Goal: Task Accomplishment & Management: Use online tool/utility

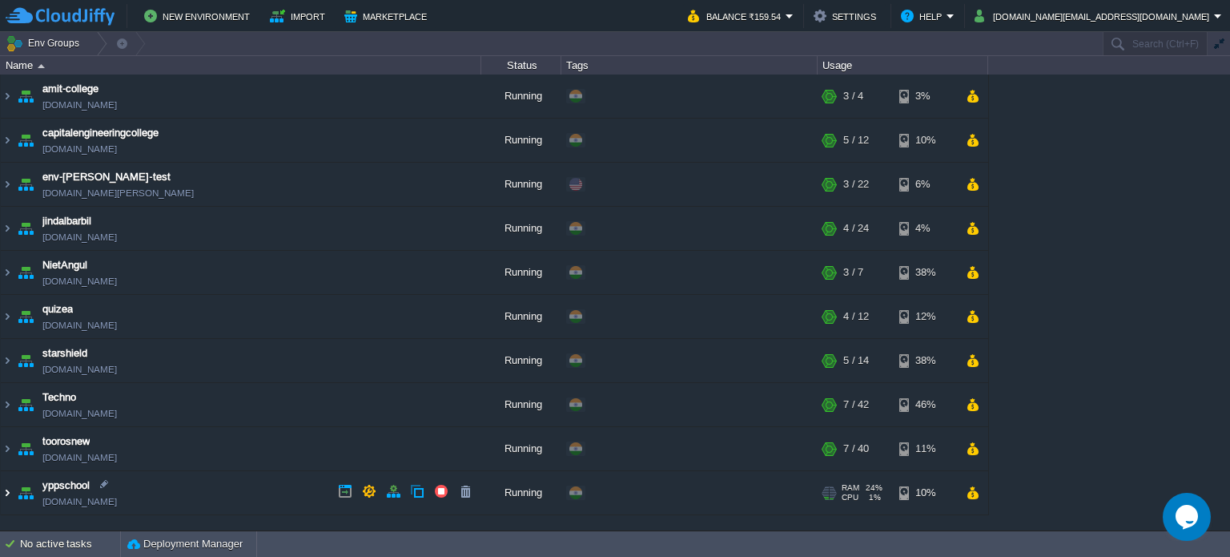
click at [8, 489] on img at bounding box center [7, 492] width 13 height 43
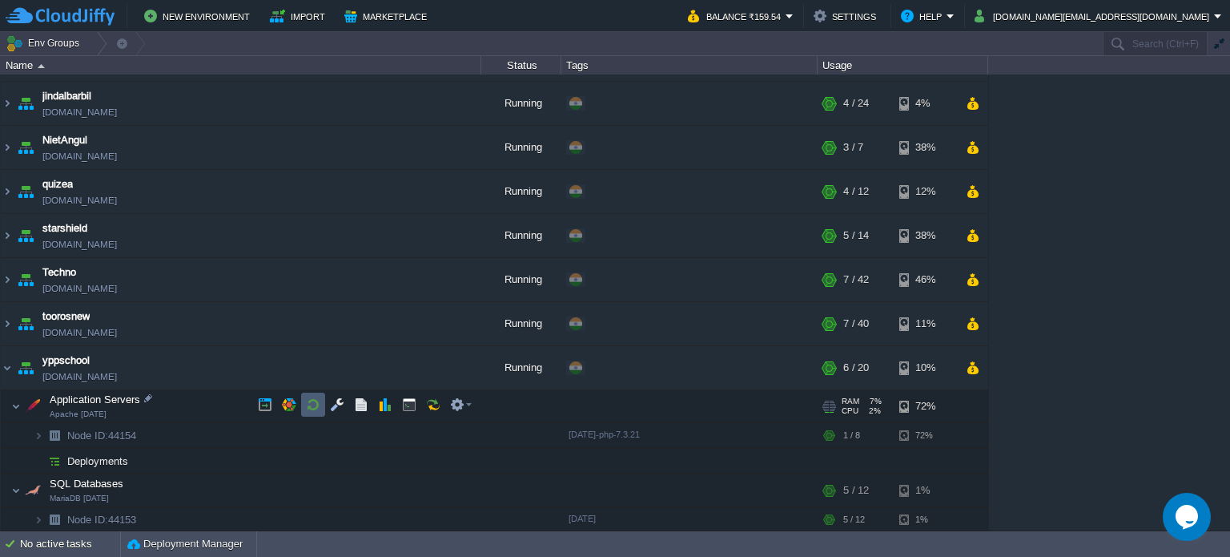
click at [312, 403] on button "button" at bounding box center [313, 404] width 14 height 14
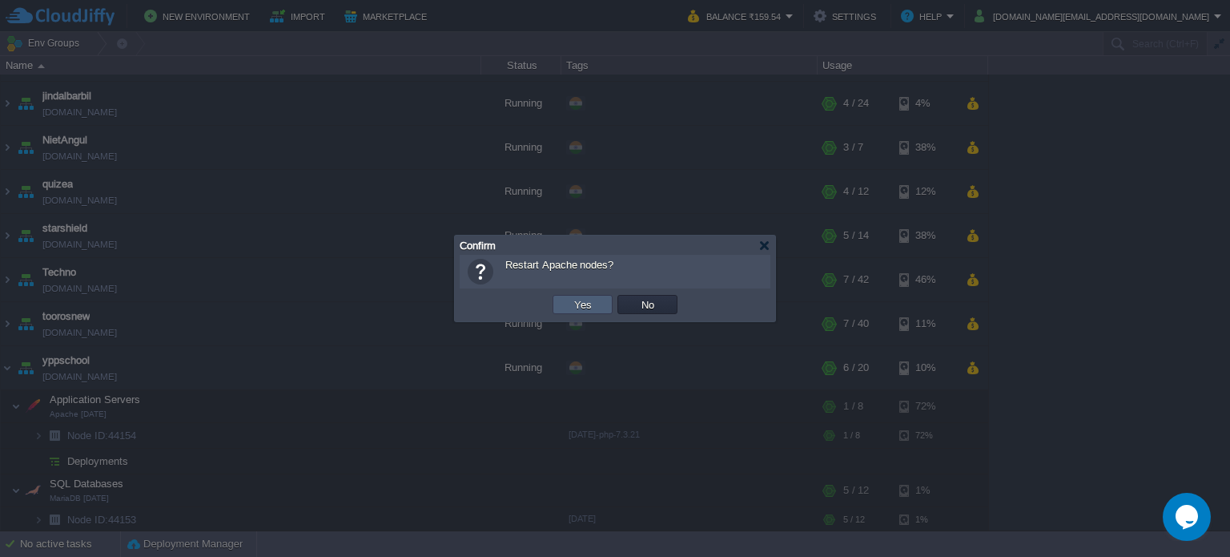
click at [576, 307] on button "Yes" at bounding box center [582, 304] width 27 height 14
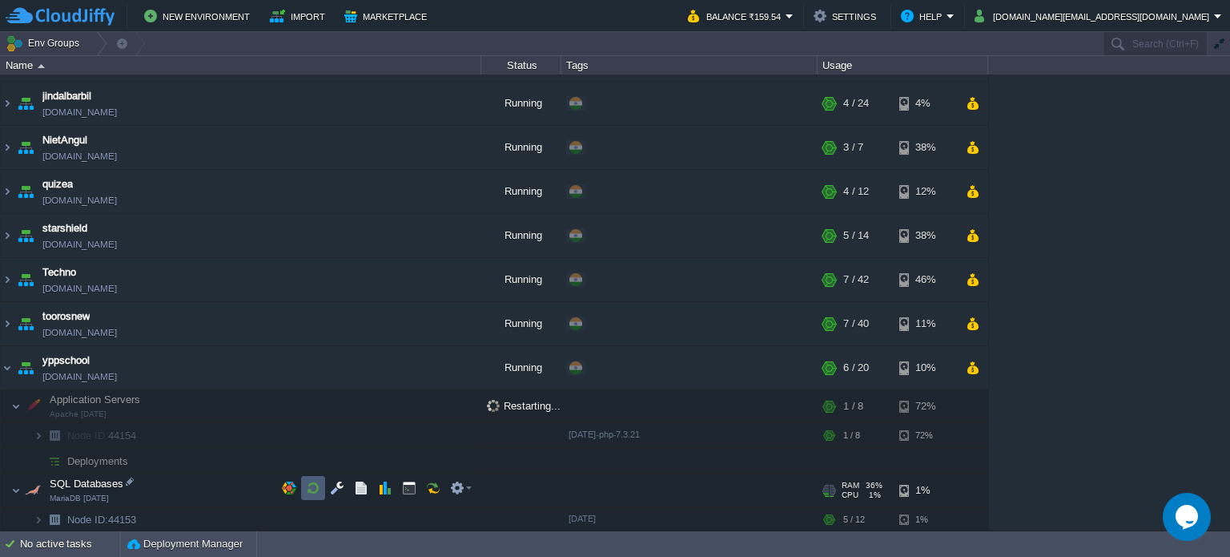
click at [314, 497] on td at bounding box center [313, 488] width 24 height 24
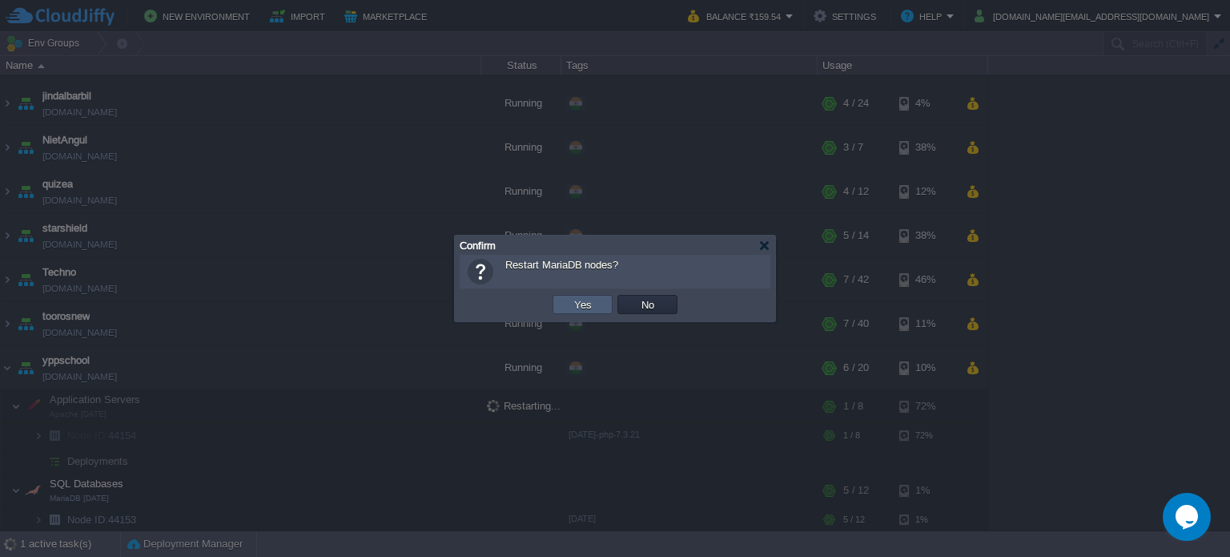
click at [584, 310] on button "Yes" at bounding box center [582, 304] width 27 height 14
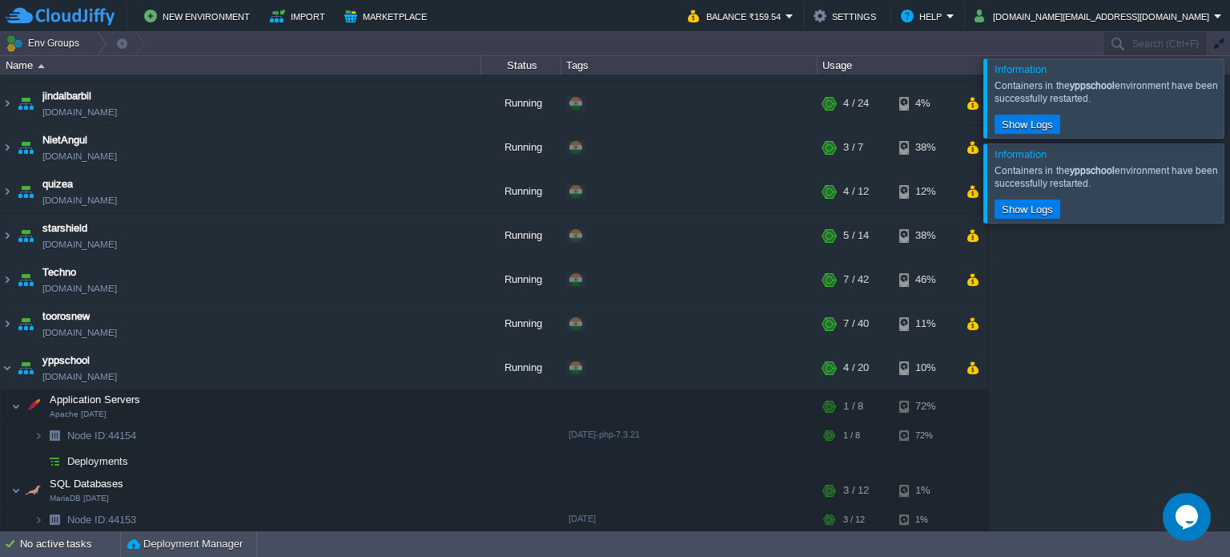
click at [1229, 172] on div at bounding box center [1249, 182] width 0 height 78
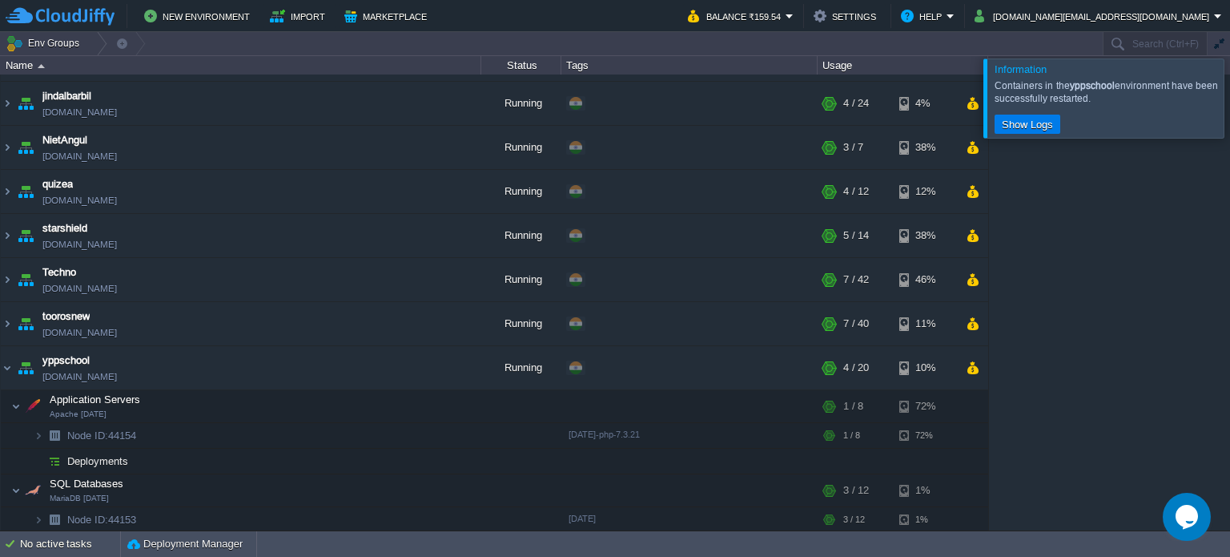
click at [1229, 95] on div at bounding box center [1249, 97] width 0 height 78
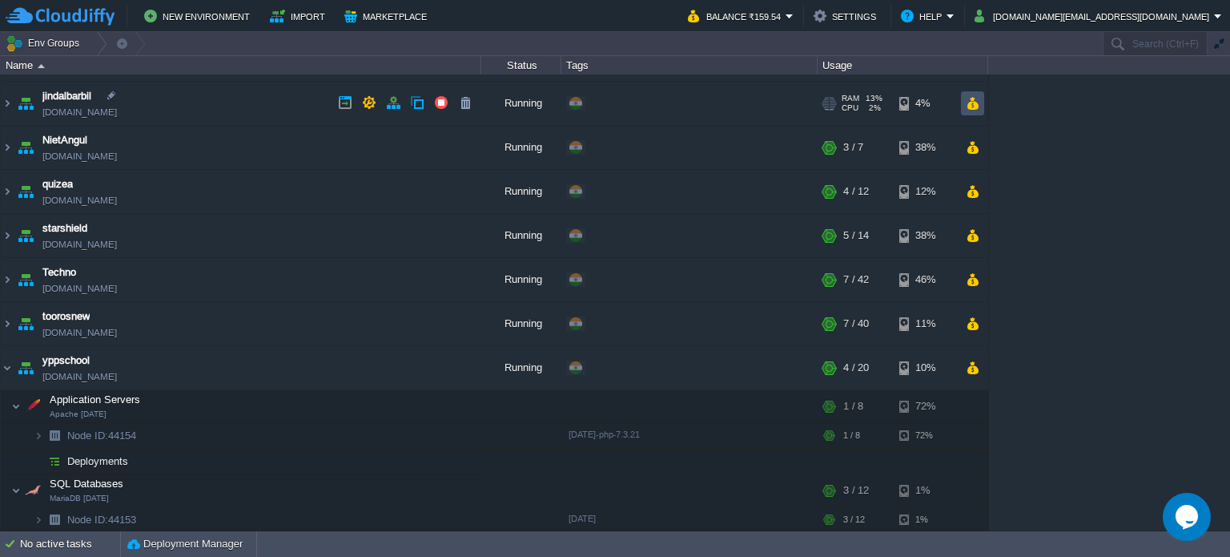
click at [968, 101] on button "button" at bounding box center [973, 103] width 14 height 14
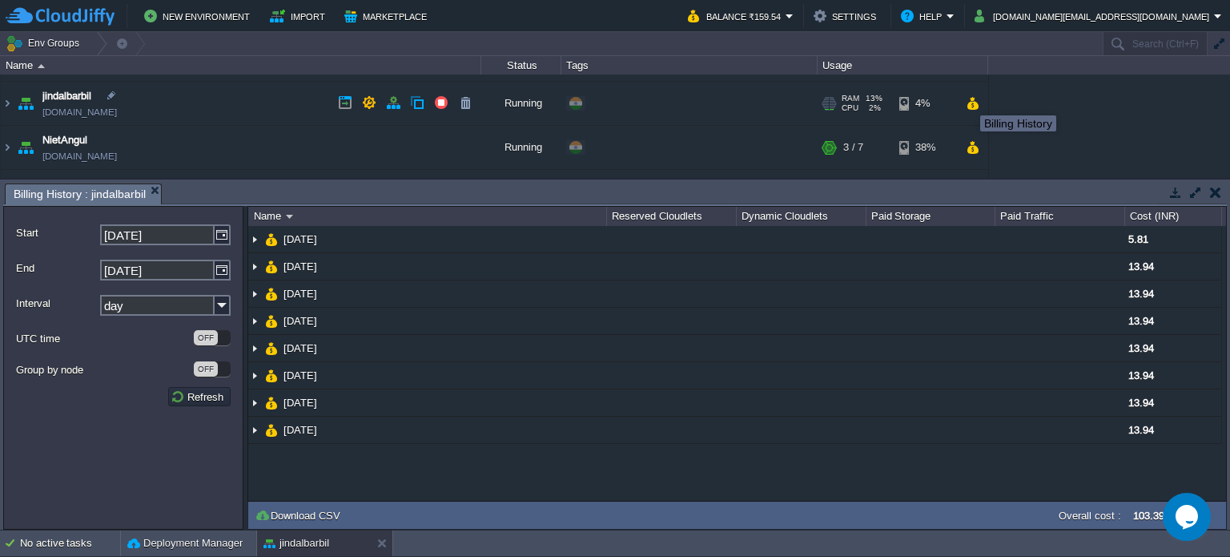
scroll to position [0, 0]
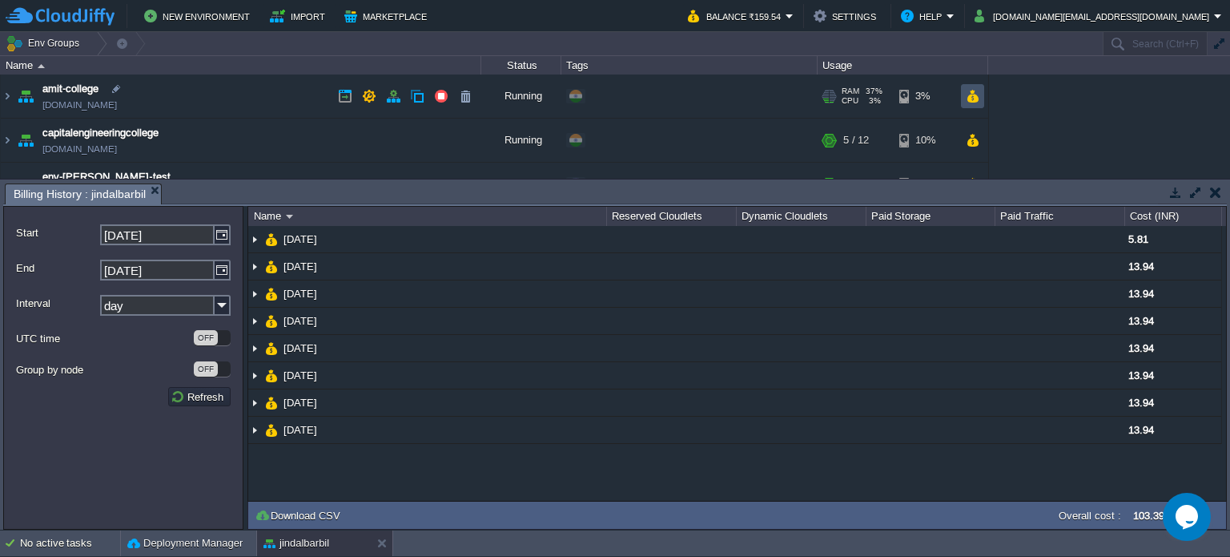
click at [974, 95] on button "button" at bounding box center [973, 96] width 14 height 14
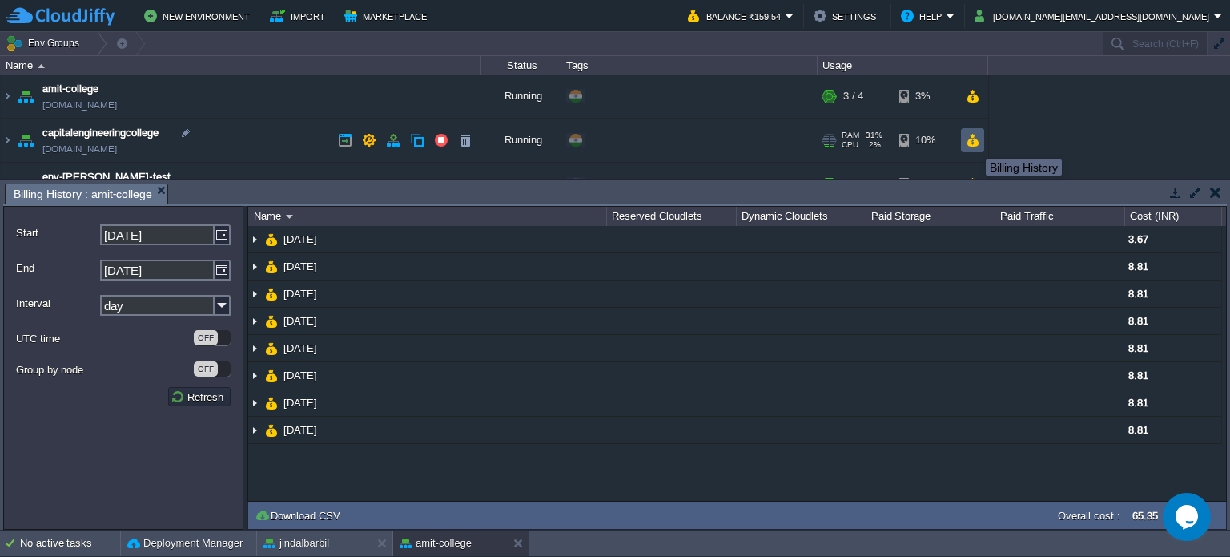
click at [974, 143] on button "button" at bounding box center [973, 140] width 14 height 14
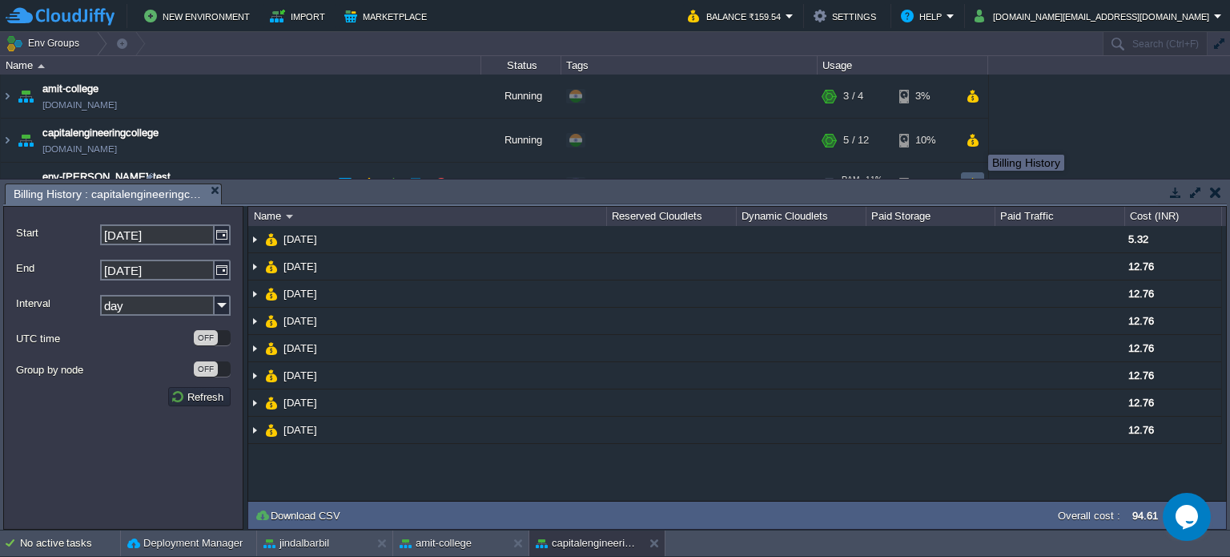
scroll to position [80, 0]
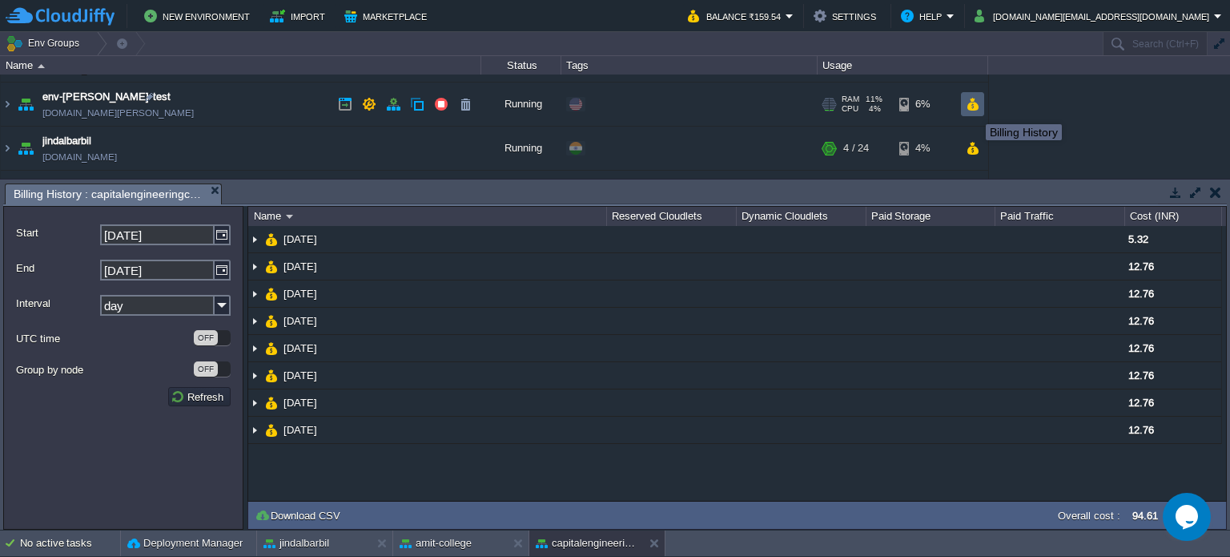
click at [975, 108] on button "button" at bounding box center [973, 104] width 14 height 14
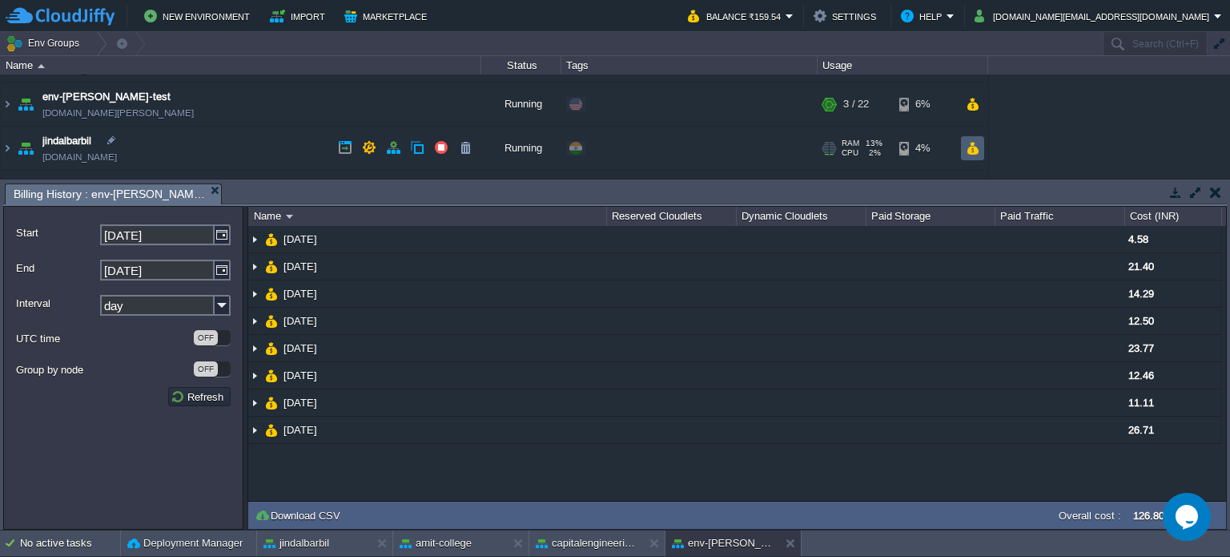
click at [984, 155] on td at bounding box center [972, 148] width 23 height 24
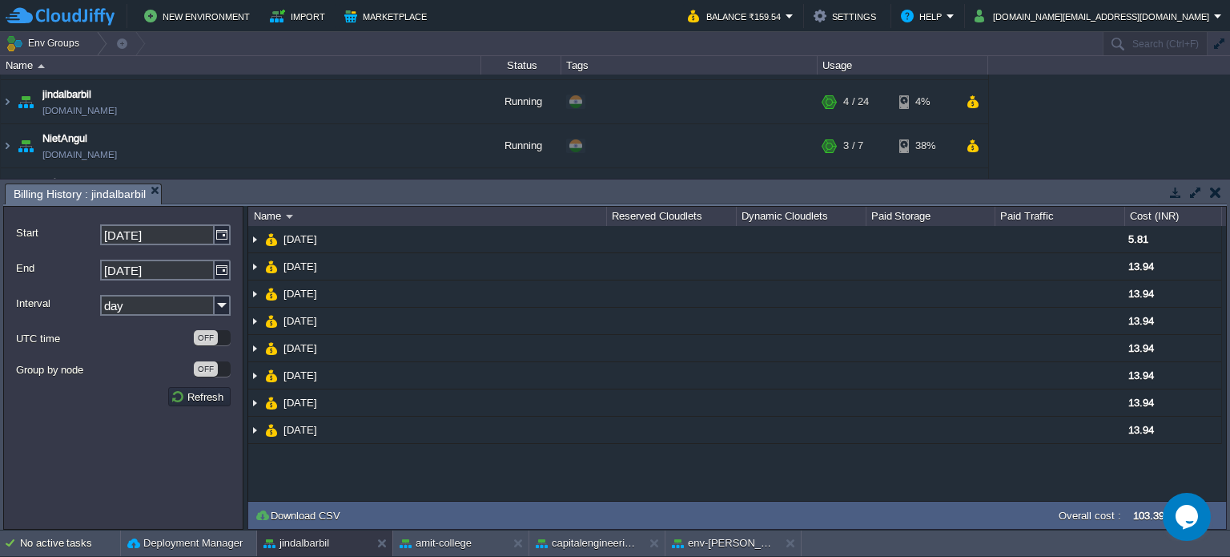
scroll to position [160, 0]
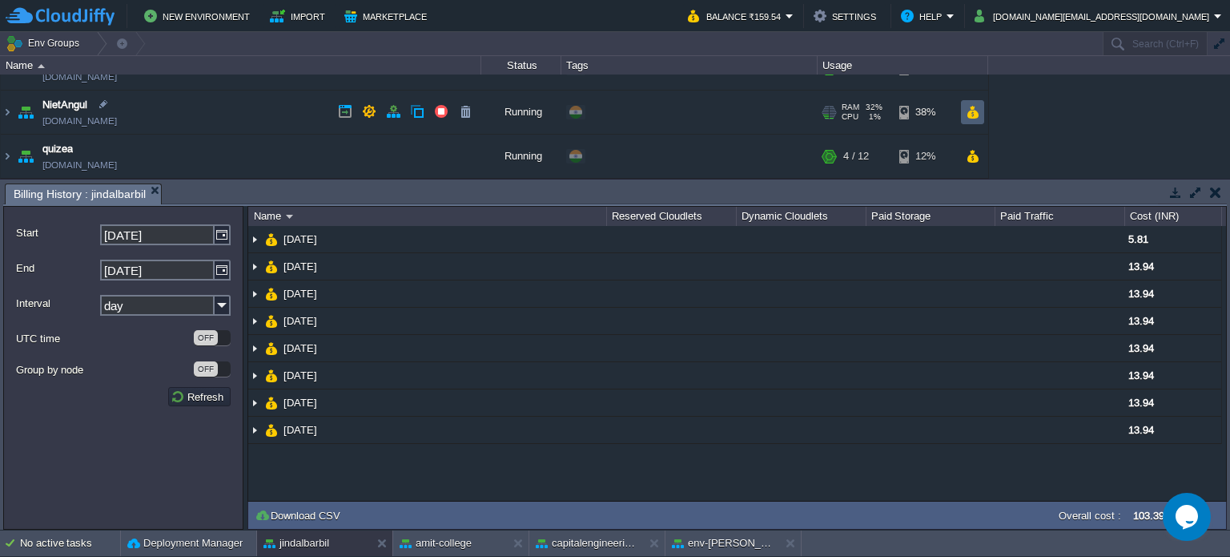
click at [977, 115] on button "button" at bounding box center [973, 112] width 14 height 14
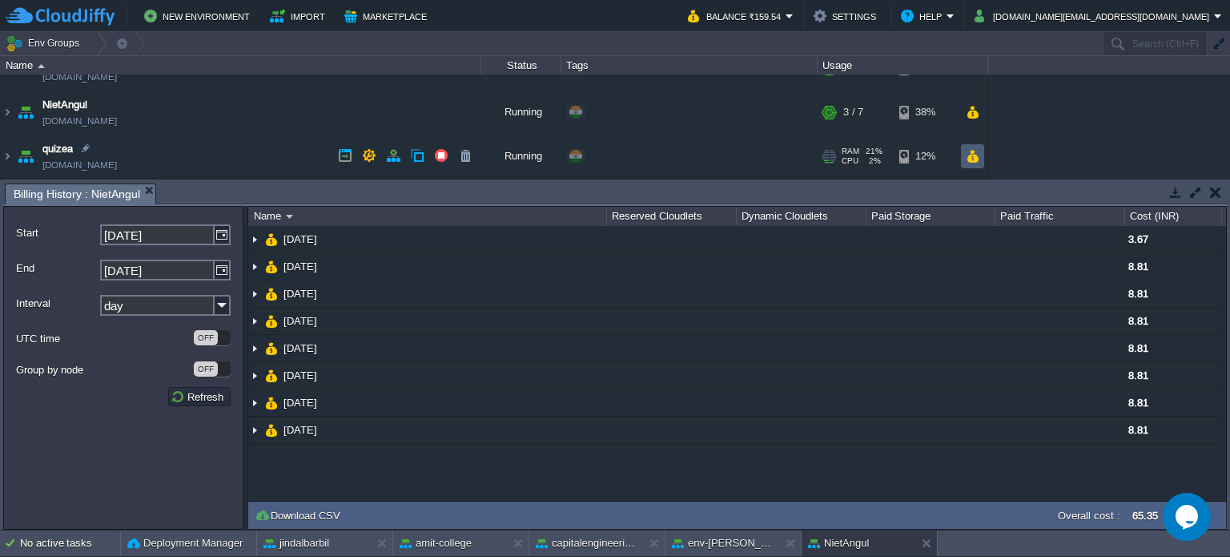
click at [965, 146] on td at bounding box center [972, 156] width 23 height 24
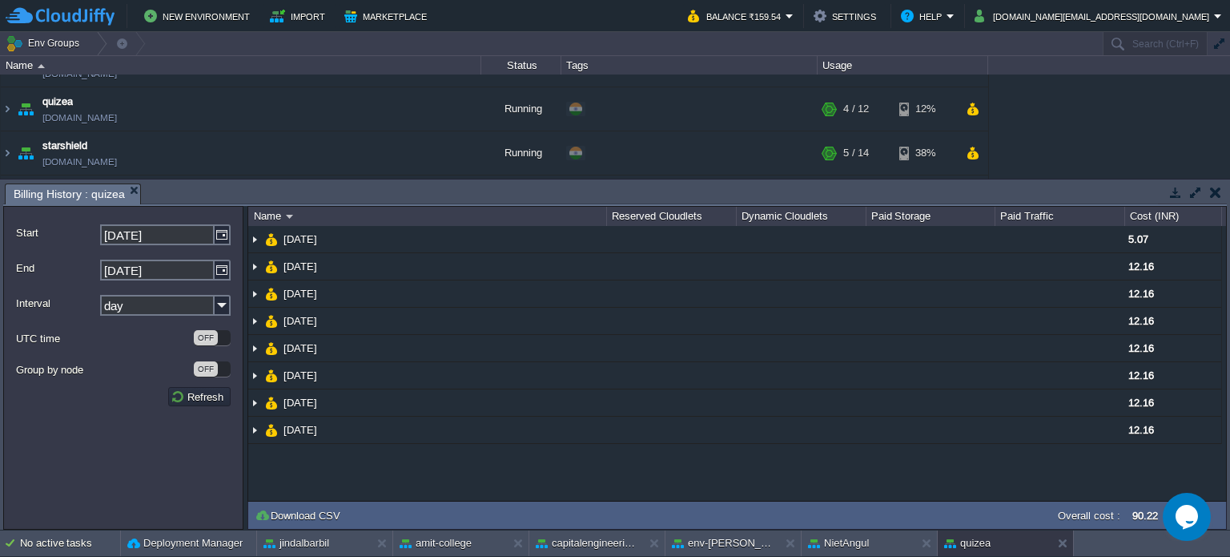
scroll to position [240, 0]
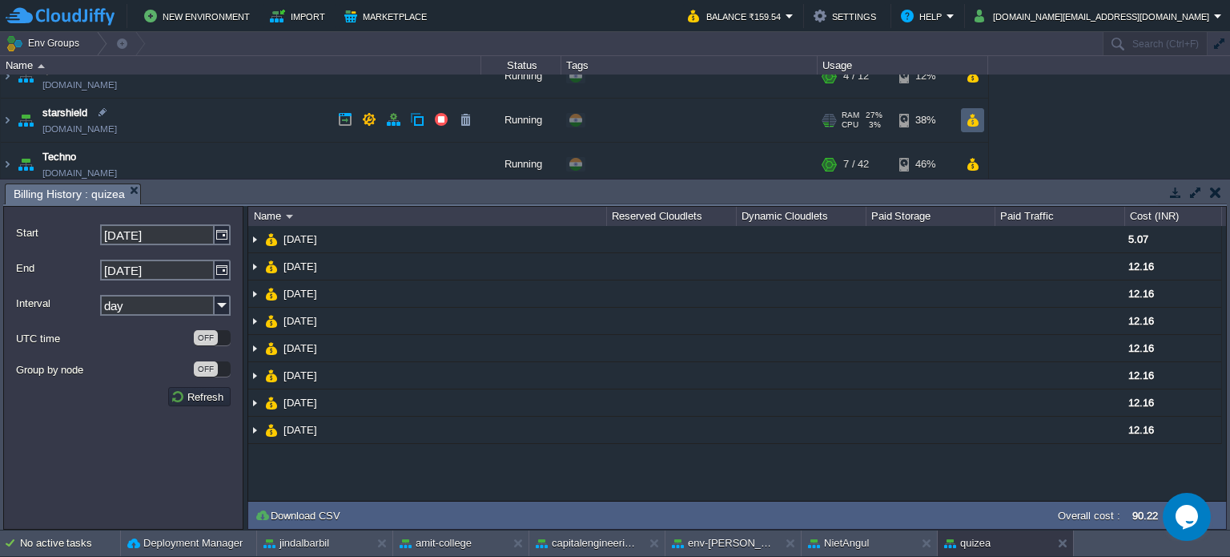
click at [976, 119] on button "button" at bounding box center [973, 120] width 14 height 14
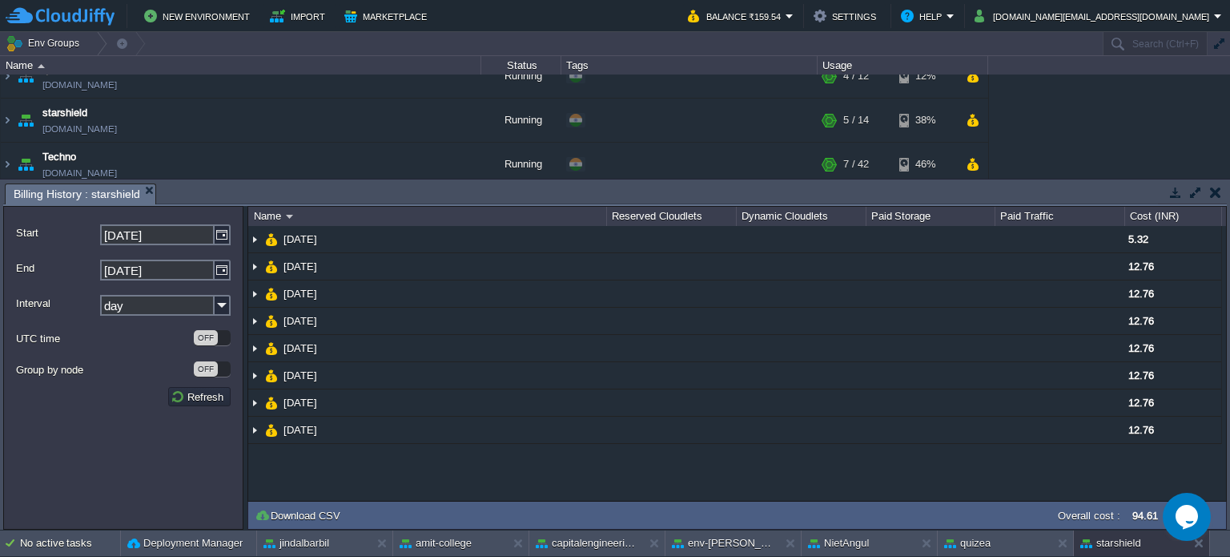
scroll to position [320, 0]
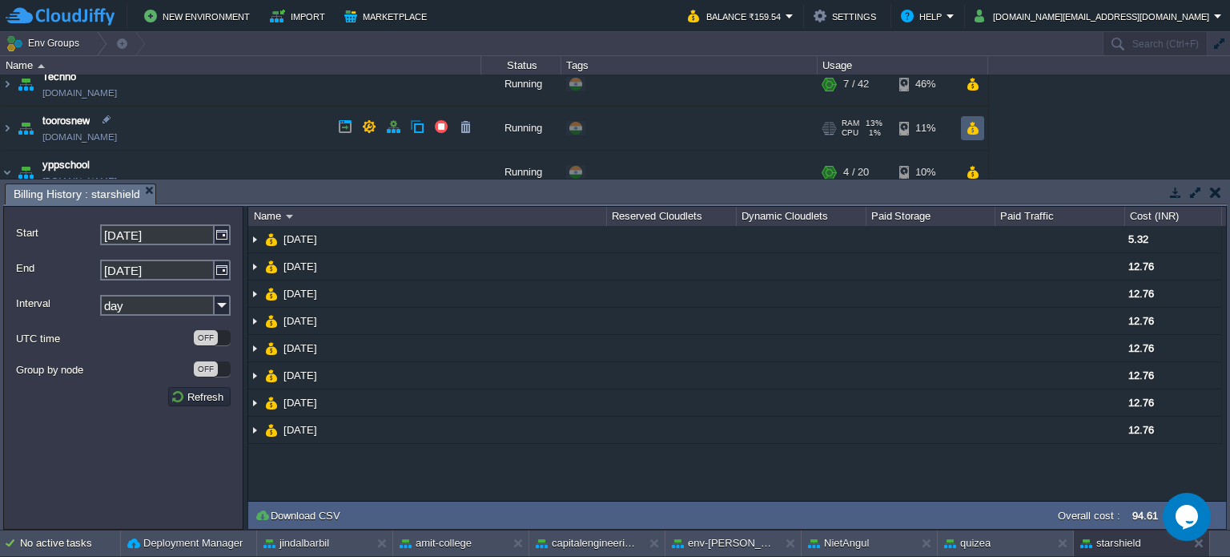
click at [961, 124] on td at bounding box center [972, 128] width 23 height 24
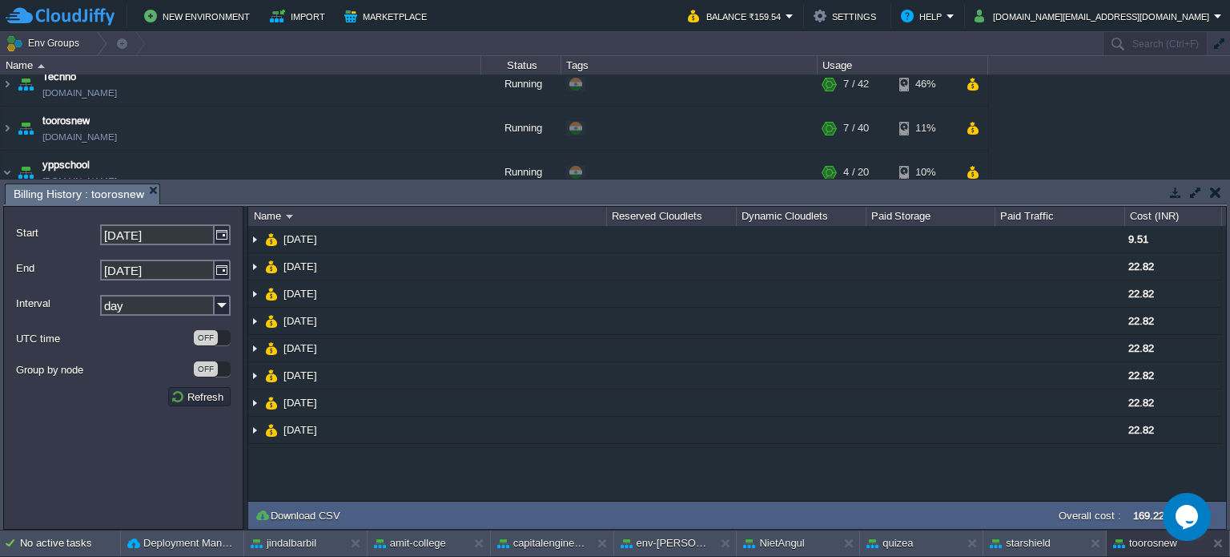
scroll to position [400, 0]
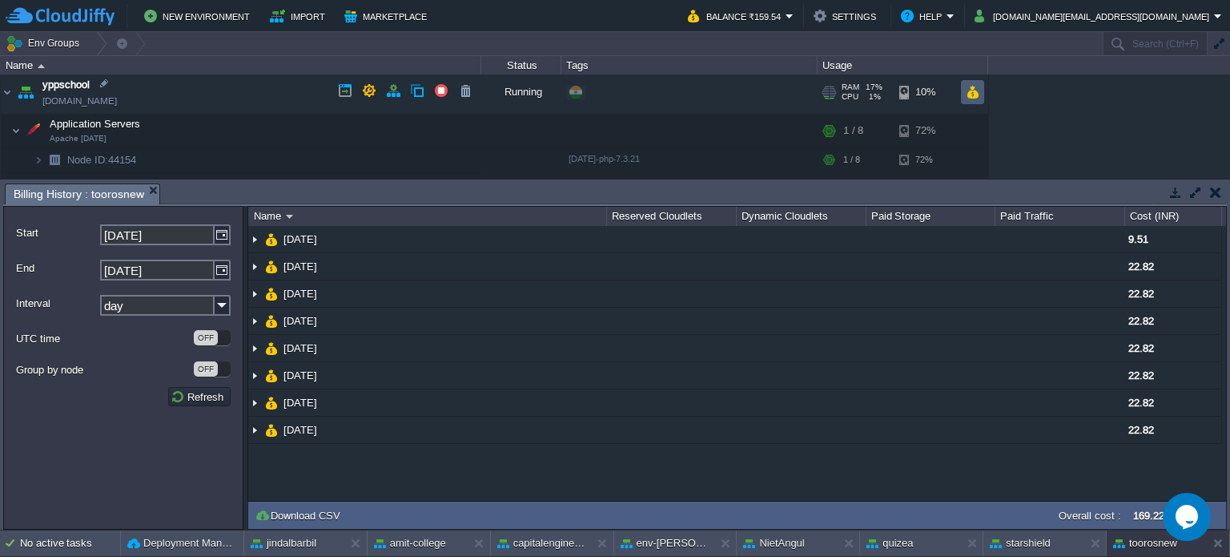
click at [971, 89] on button "button" at bounding box center [973, 92] width 14 height 14
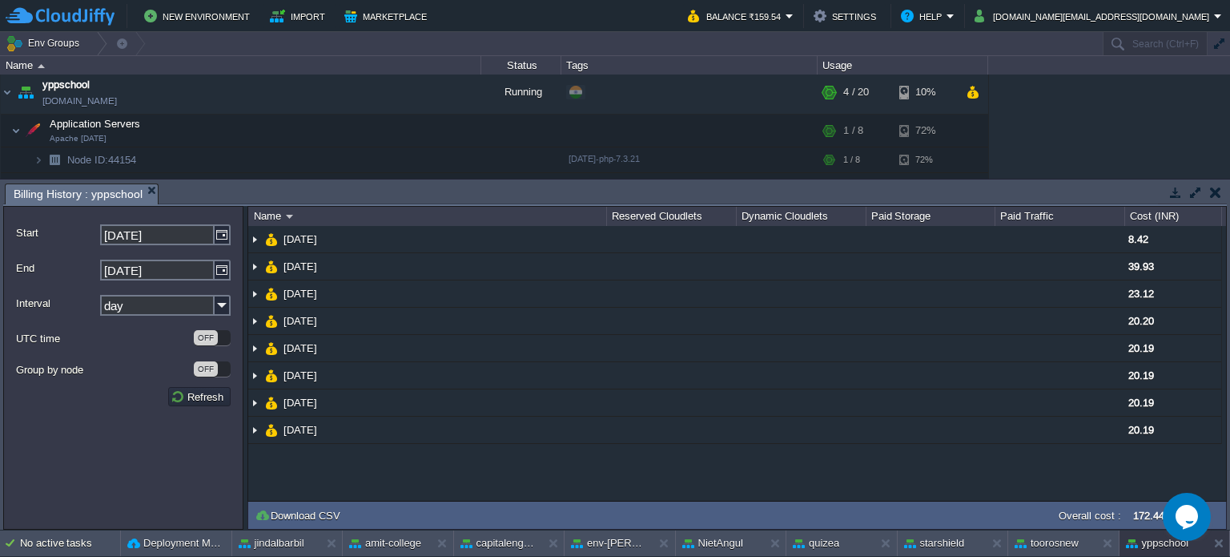
click at [1217, 195] on button "button" at bounding box center [1215, 192] width 11 height 14
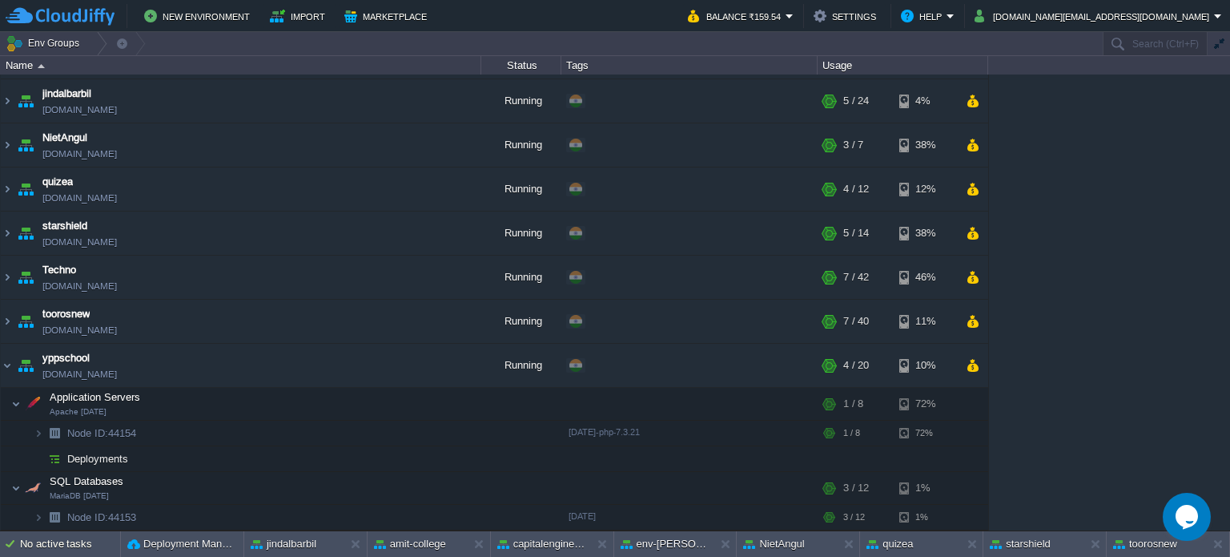
scroll to position [125, 0]
